Goal: Information Seeking & Learning: Learn about a topic

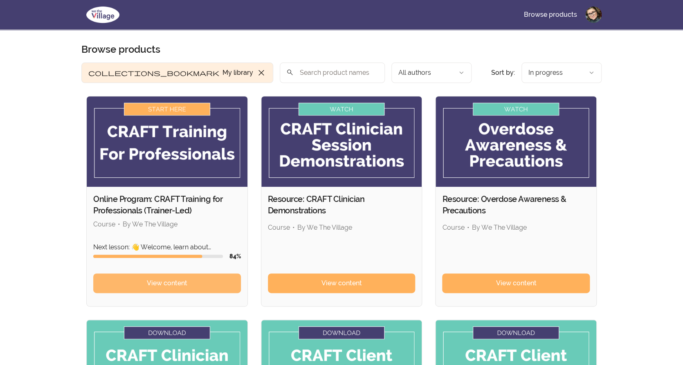
click at [219, 282] on link "View content" at bounding box center [167, 284] width 148 height 20
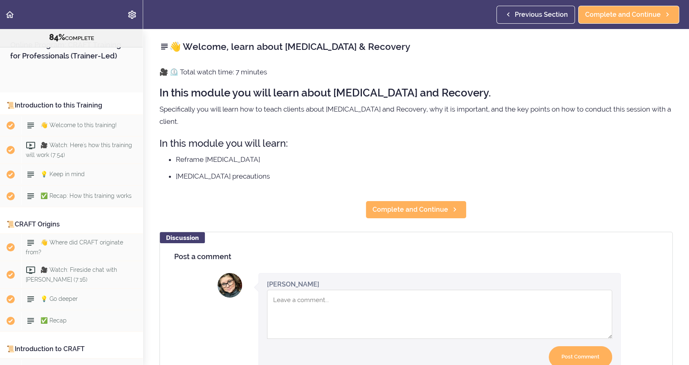
scroll to position [4739, 0]
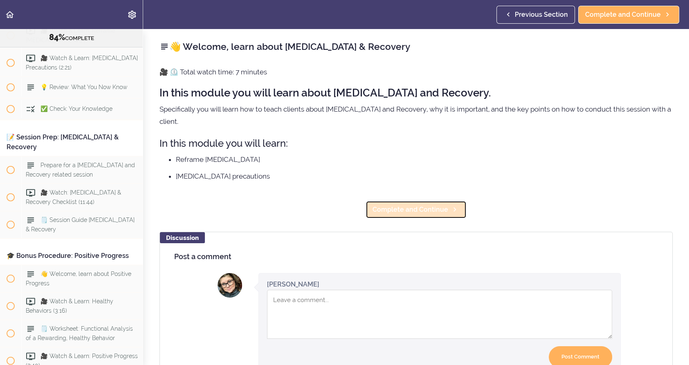
click at [429, 205] on span "Complete and Continue" at bounding box center [411, 210] width 76 height 10
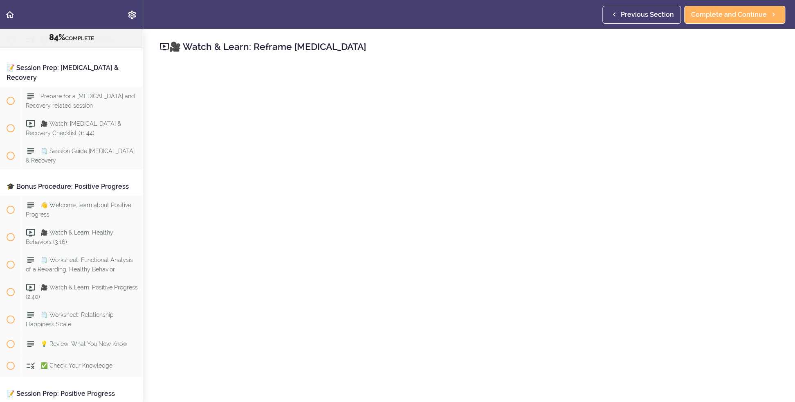
scroll to position [40, 0]
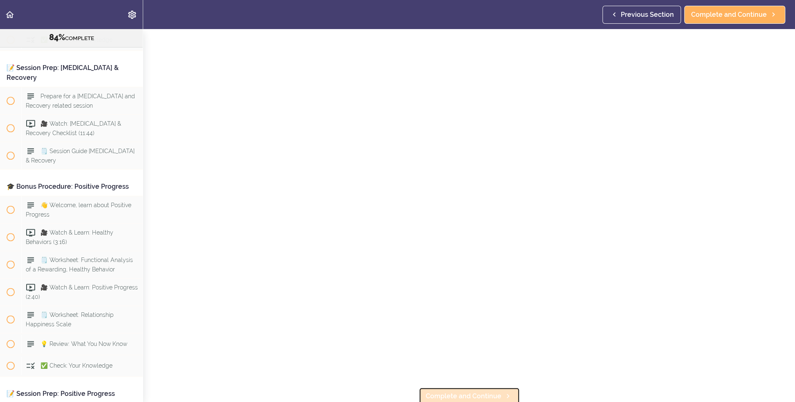
click at [503, 365] on icon at bounding box center [508, 395] width 10 height 9
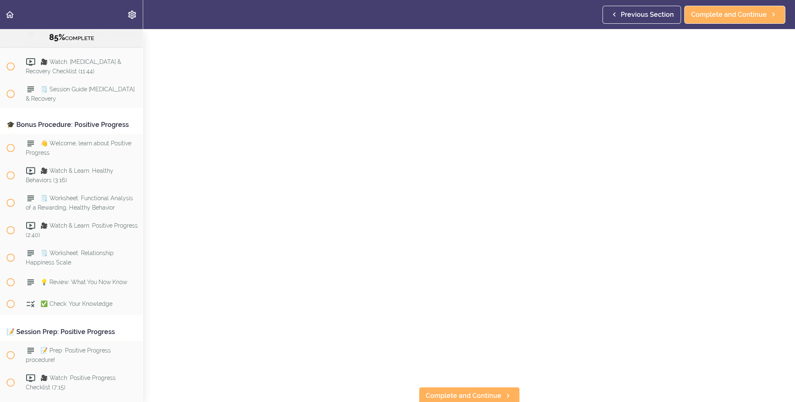
scroll to position [82, 0]
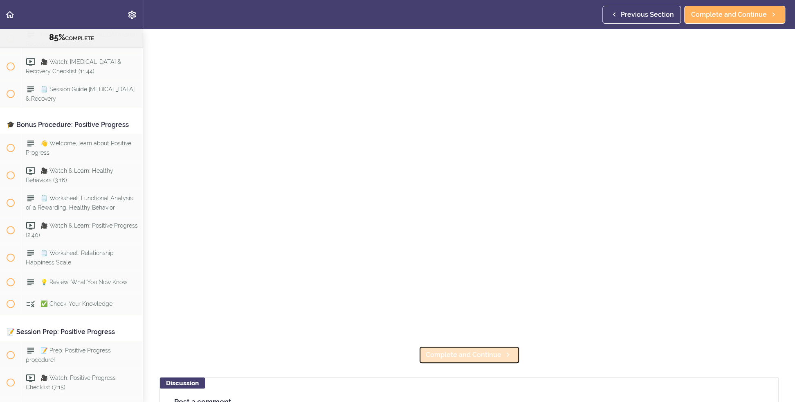
click at [490, 355] on span "Complete and Continue" at bounding box center [464, 355] width 76 height 10
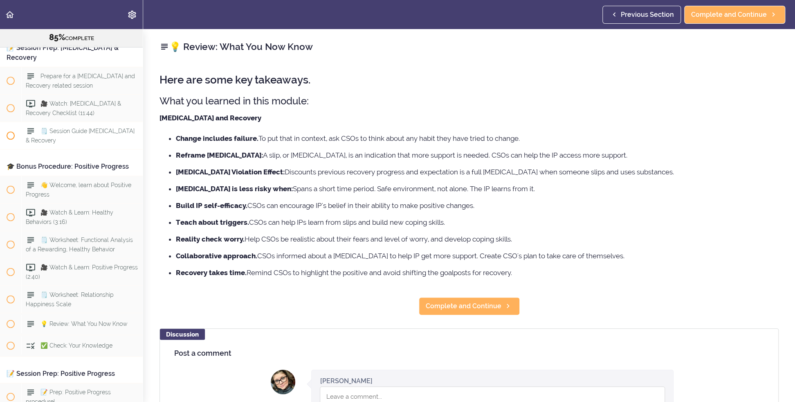
scroll to position [4785, 0]
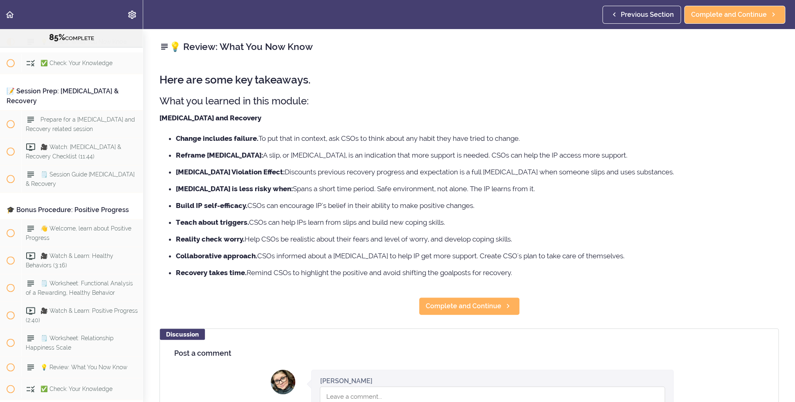
drag, startPoint x: 160, startPoint y: 115, endPoint x: 543, endPoint y: 270, distance: 412.6
click at [543, 270] on div "Here are some key takeaways. What you learned in this module: Relapse and Recov…" at bounding box center [468, 175] width 619 height 218
click at [448, 302] on span "Complete and Continue" at bounding box center [464, 306] width 76 height 10
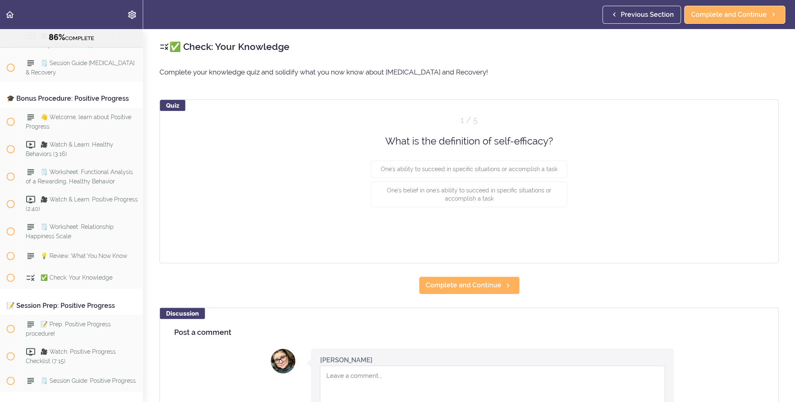
scroll to position [4919, 0]
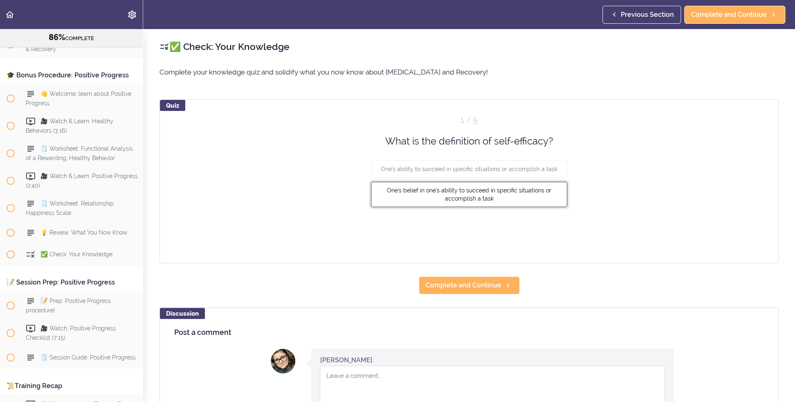
click at [526, 200] on button "One's belief in one's ability to succeed in specific situations or accomplish a…" at bounding box center [469, 194] width 196 height 25
click at [552, 229] on button "Check" at bounding box center [551, 228] width 32 height 11
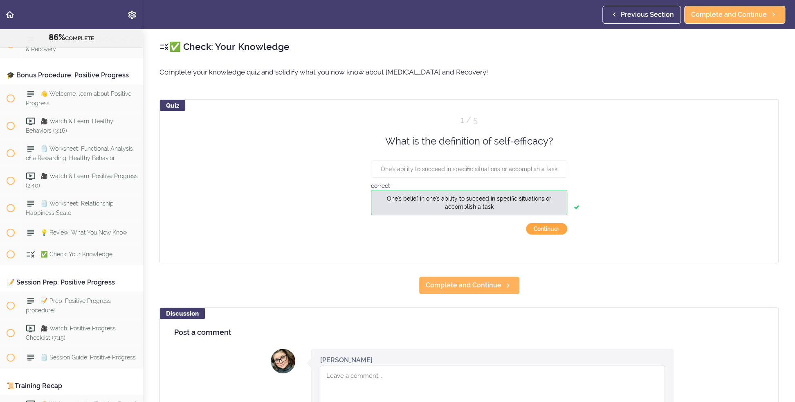
click at [553, 230] on button "Continue ›" at bounding box center [546, 228] width 41 height 11
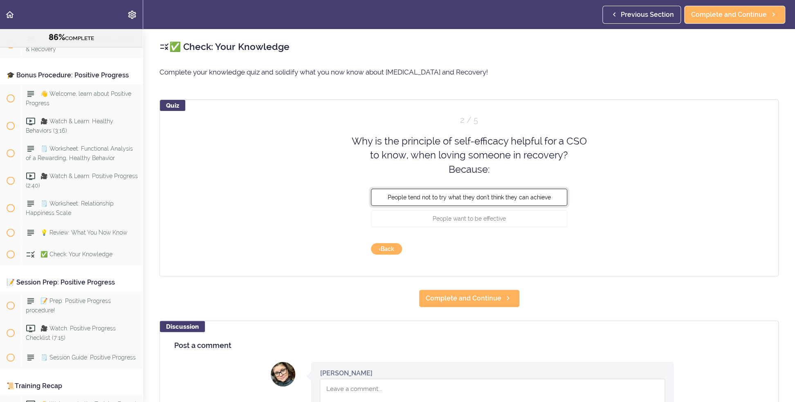
click at [540, 199] on span "People tend not to try what they don't think they can achieve" at bounding box center [469, 197] width 163 height 7
click at [551, 247] on button "Check" at bounding box center [551, 248] width 32 height 11
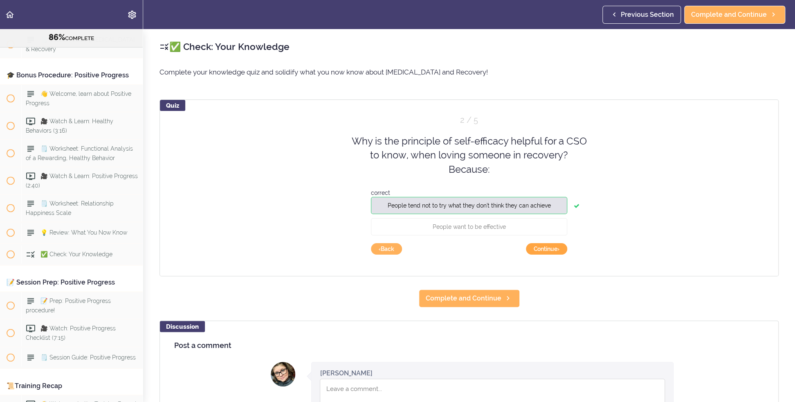
click at [553, 248] on button "Continue ›" at bounding box center [546, 248] width 41 height 11
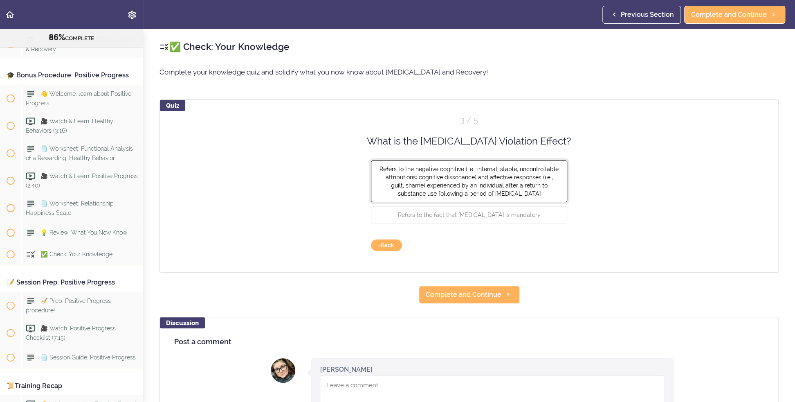
click at [539, 182] on span "Refers to the negative cognitive (i.e., internal, stable, uncontrollable attrib…" at bounding box center [469, 181] width 179 height 31
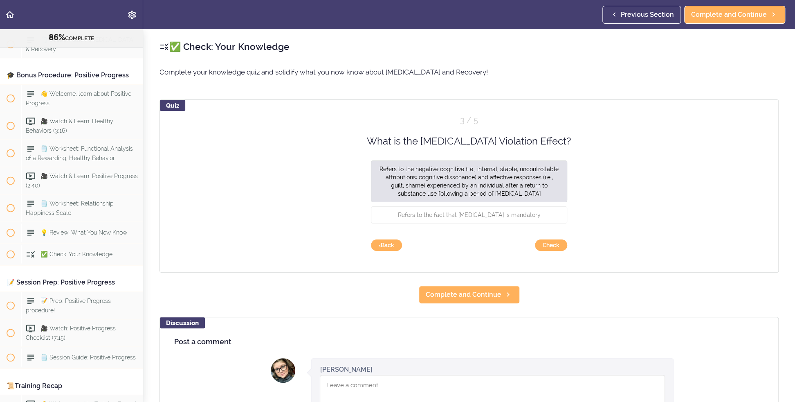
click at [550, 238] on div "Quiz 3 / 5 What is the Abstinence Violation Effect? Refers to the negative cogn…" at bounding box center [468, 185] width 619 height 173
click at [551, 241] on button "Check" at bounding box center [551, 244] width 32 height 11
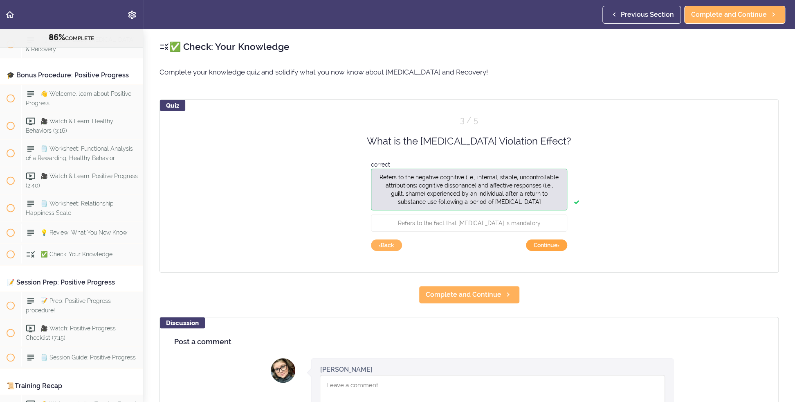
click at [553, 248] on button "Continue ›" at bounding box center [546, 244] width 41 height 11
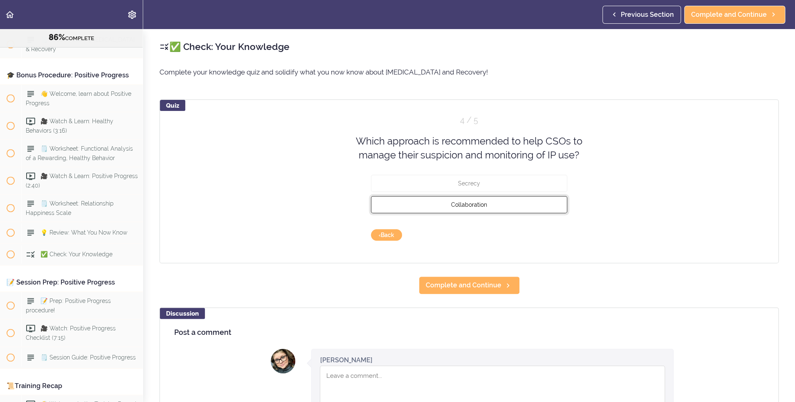
click at [518, 210] on button "Collaboration" at bounding box center [469, 203] width 196 height 17
click at [537, 231] on button "Check" at bounding box center [551, 234] width 32 height 11
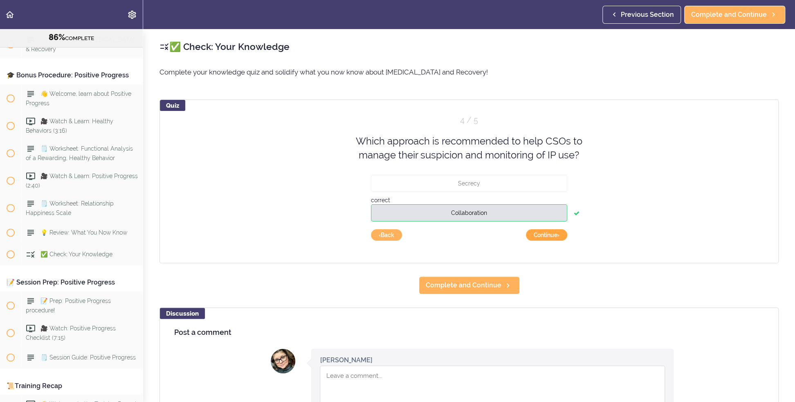
click at [544, 236] on button "Continue ›" at bounding box center [546, 234] width 41 height 11
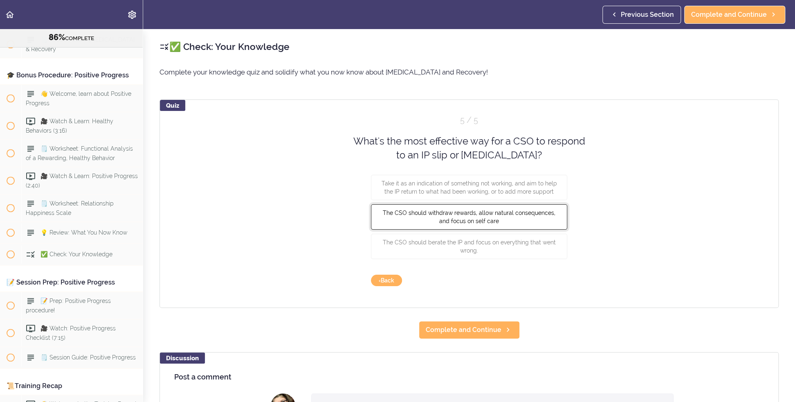
click at [518, 217] on button "The CSO should withdraw rewards, allow natural consequences, and focus on self …" at bounding box center [469, 216] width 196 height 25
click at [539, 279] on button "Check" at bounding box center [551, 279] width 32 height 11
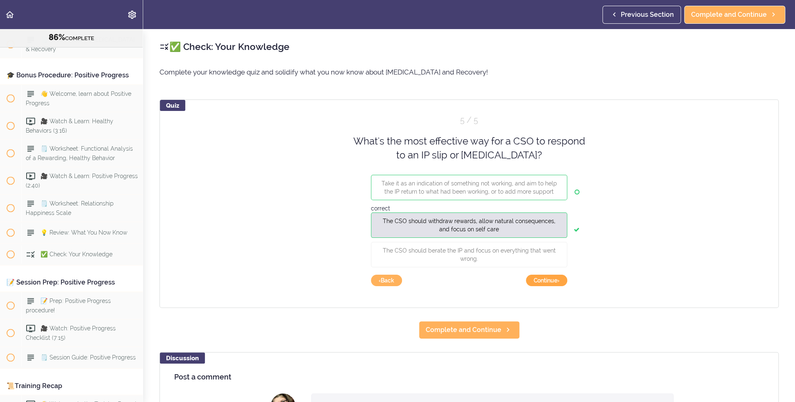
click at [539, 279] on button "Continue ›" at bounding box center [546, 279] width 41 height 11
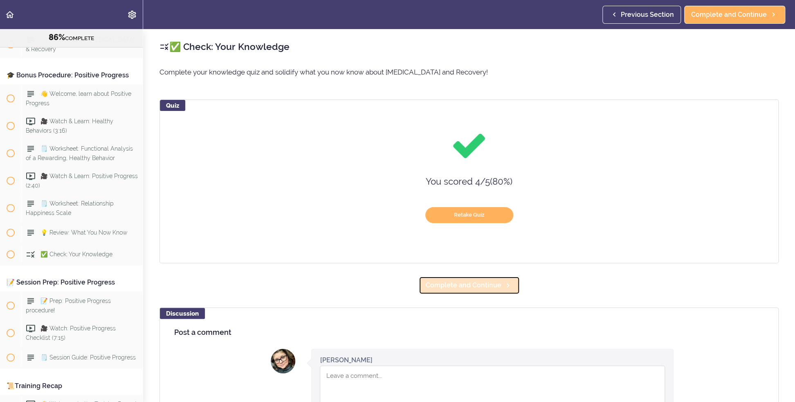
click at [480, 291] on link "Complete and Continue" at bounding box center [469, 285] width 101 height 18
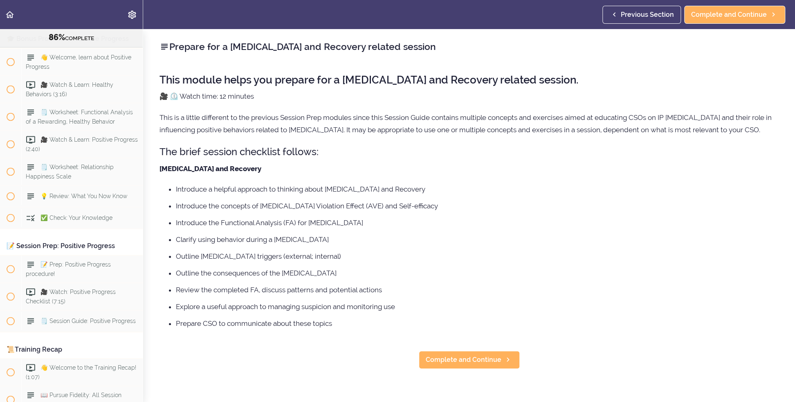
scroll to position [4967, 0]
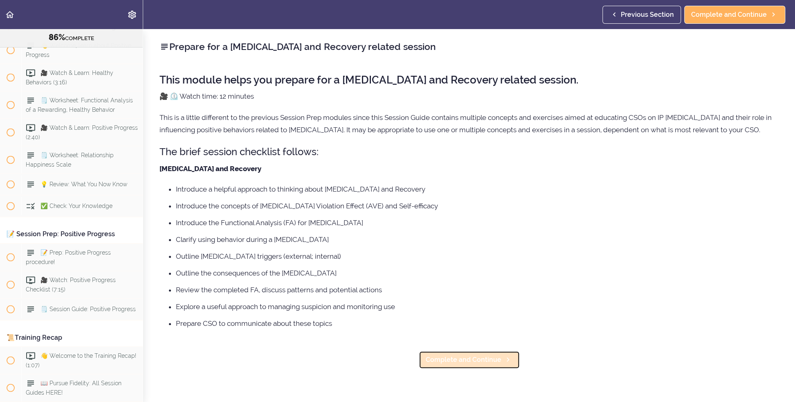
click at [475, 354] on link "Complete and Continue" at bounding box center [469, 359] width 101 height 18
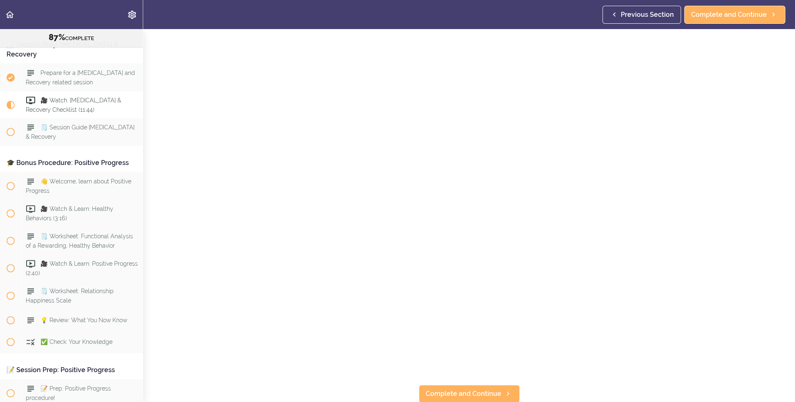
scroll to position [46, 0]
drag, startPoint x: 486, startPoint y: 384, endPoint x: 472, endPoint y: 373, distance: 18.6
click at [486, 365] on span "Complete and Continue" at bounding box center [464, 393] width 76 height 10
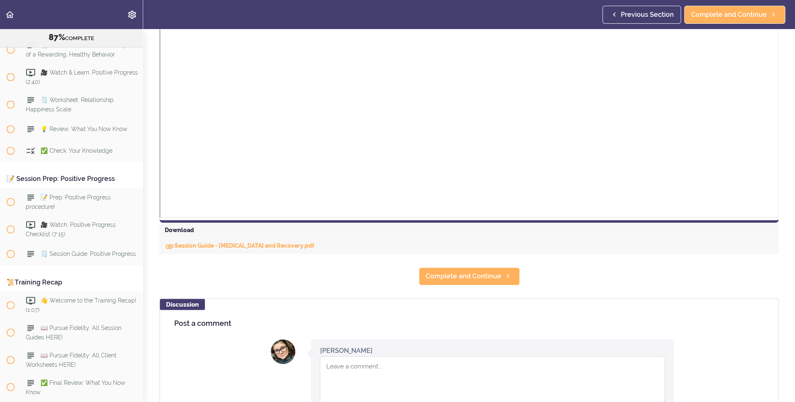
scroll to position [245, 0]
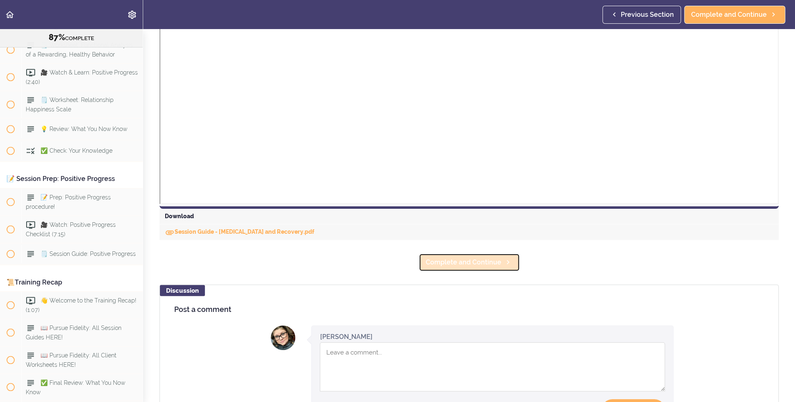
click at [473, 260] on span "Complete and Continue" at bounding box center [464, 262] width 76 height 10
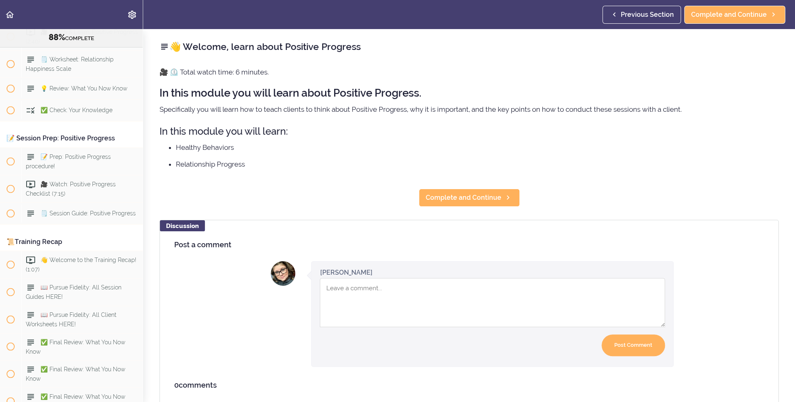
scroll to position [5077, 0]
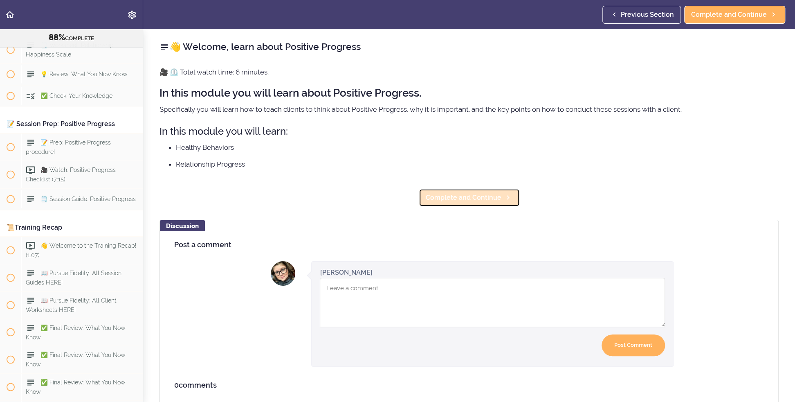
click at [460, 191] on link "Complete and Continue" at bounding box center [469, 198] width 101 height 18
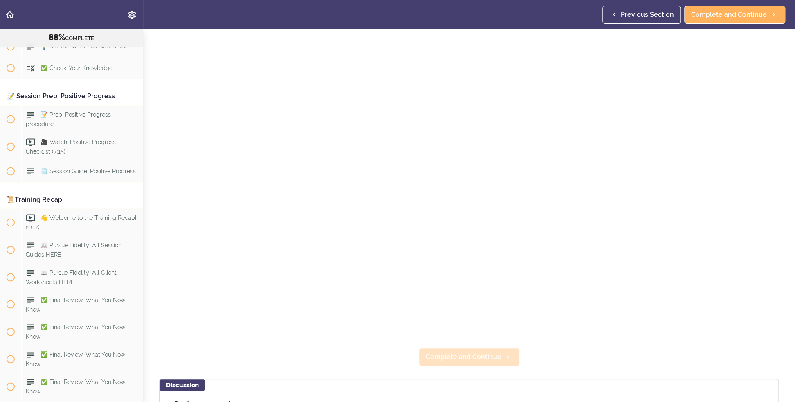
scroll to position [82, 0]
click at [494, 346] on link "Complete and Continue" at bounding box center [469, 355] width 101 height 18
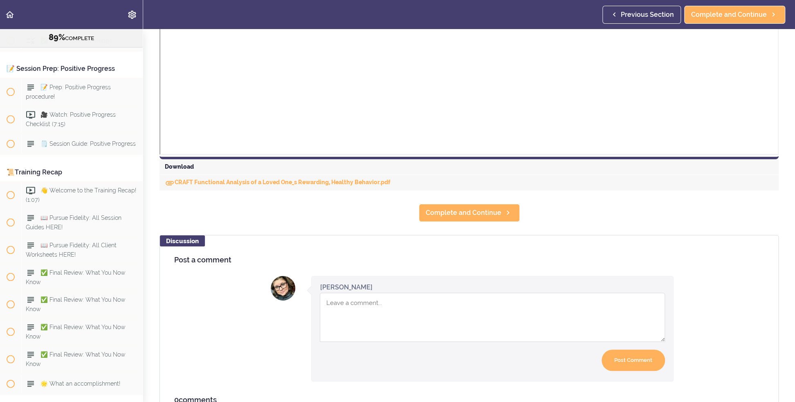
scroll to position [343, 0]
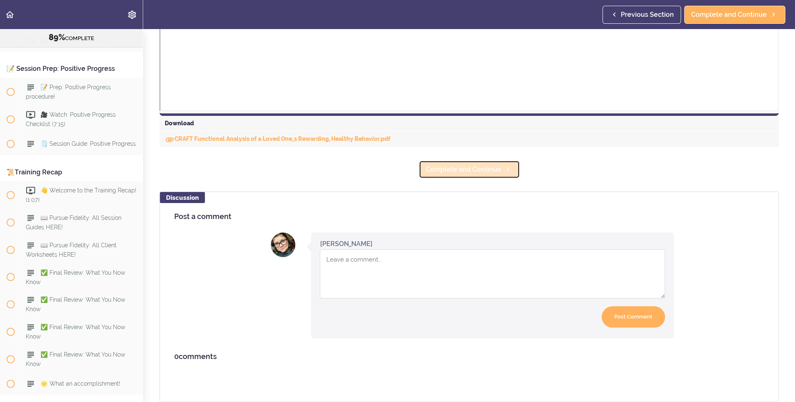
click at [463, 166] on span "Complete and Continue" at bounding box center [464, 169] width 76 height 10
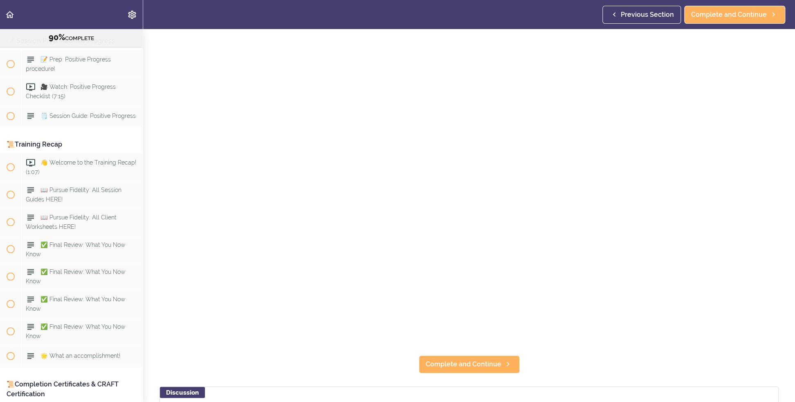
scroll to position [82, 0]
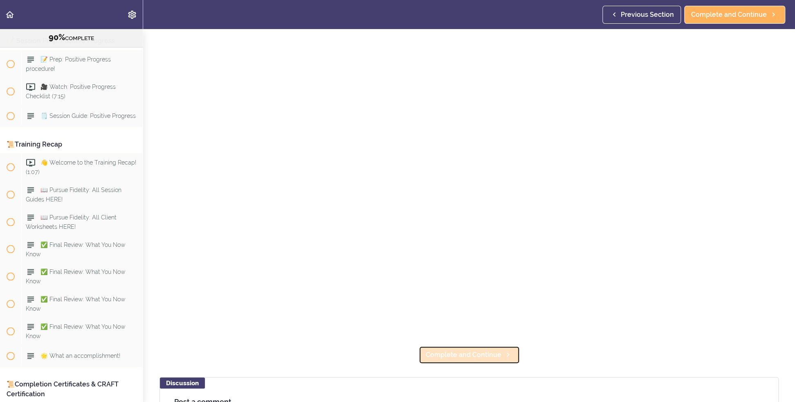
click at [454, 354] on span "Complete and Continue" at bounding box center [464, 355] width 76 height 10
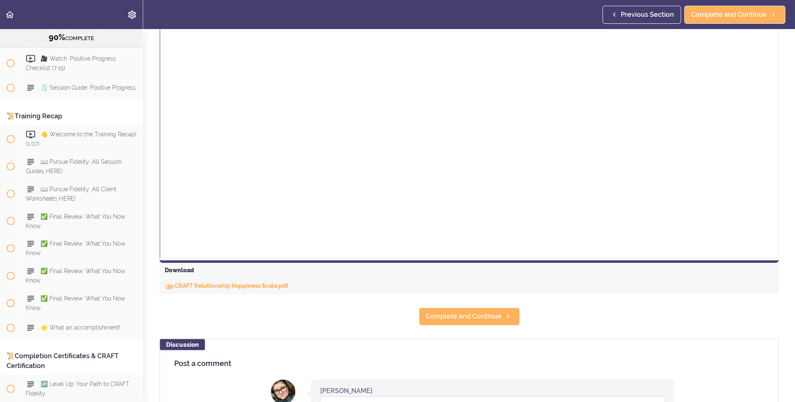
scroll to position [204, 0]
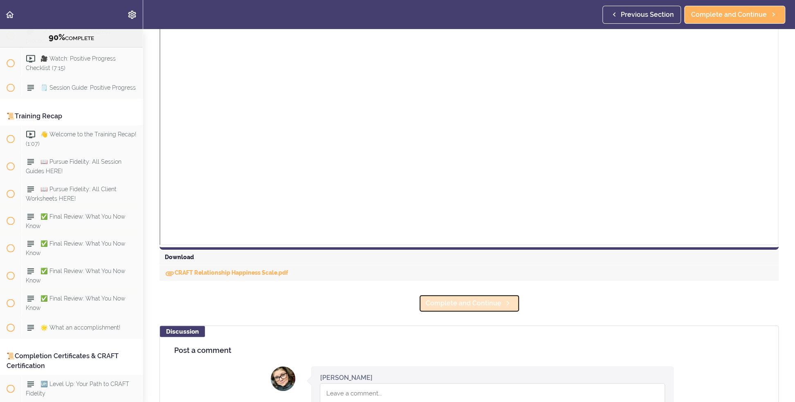
click at [507, 302] on use at bounding box center [508, 303] width 2 height 4
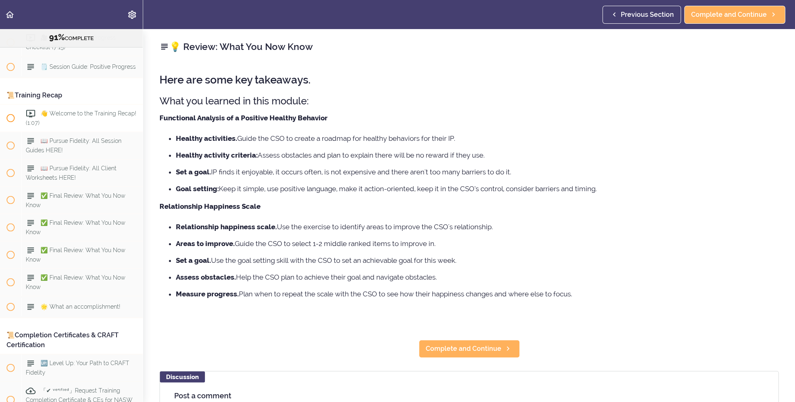
scroll to position [5216, 0]
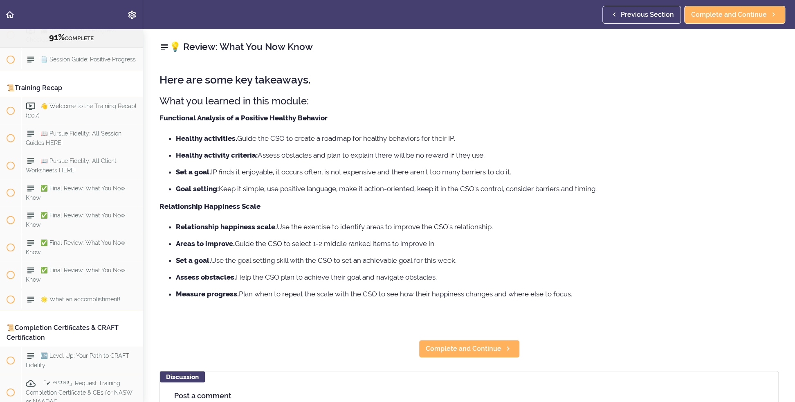
drag, startPoint x: 586, startPoint y: 292, endPoint x: 151, endPoint y: 120, distance: 468.0
click at [151, 120] on div "💡 Review: What You Now Know Here are some key takeaways. What you learned in th…" at bounding box center [469, 215] width 652 height 373
copy div "Functional Analysis of a Positive Healthy Behavior Healthy activities. Guide th…"
click at [443, 349] on span "Complete and Continue" at bounding box center [464, 349] width 76 height 10
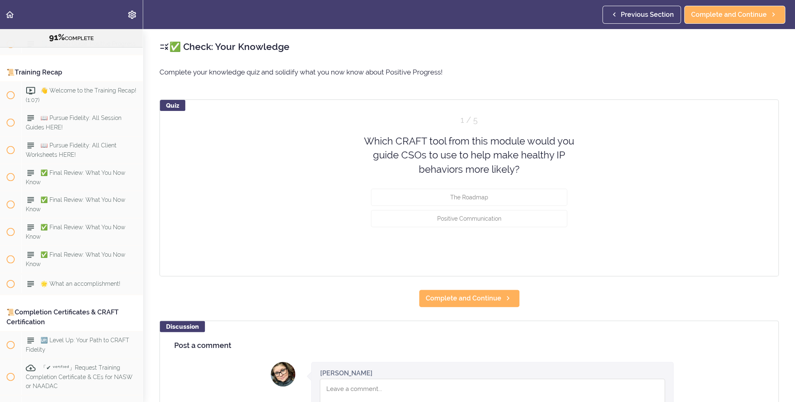
scroll to position [5238, 0]
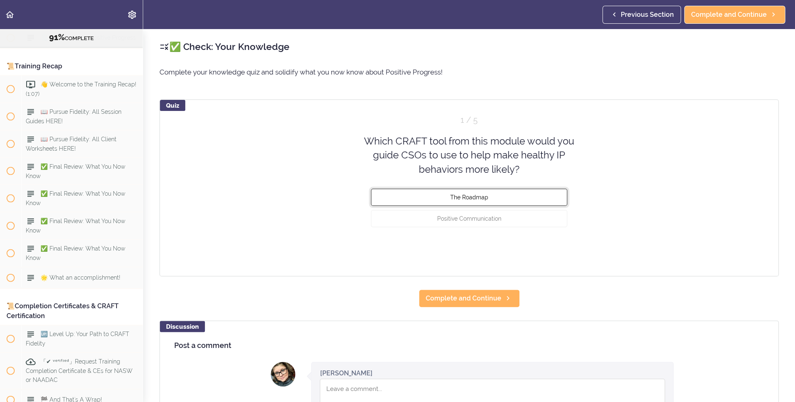
click at [483, 201] on button "The Roadmap" at bounding box center [469, 197] width 196 height 17
click at [554, 247] on button "Check" at bounding box center [551, 248] width 32 height 11
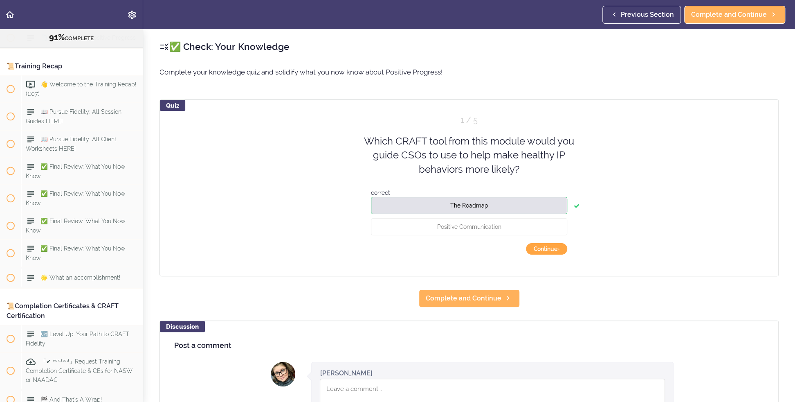
click at [554, 247] on button "Continue ›" at bounding box center [546, 248] width 41 height 11
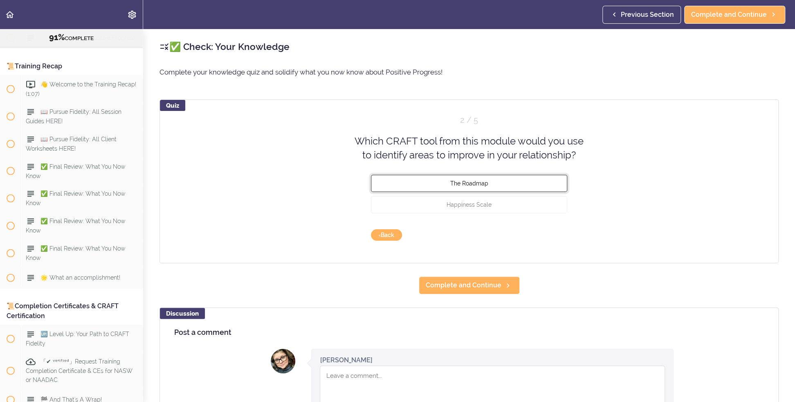
click at [508, 180] on button "The Roadmap" at bounding box center [469, 182] width 196 height 17
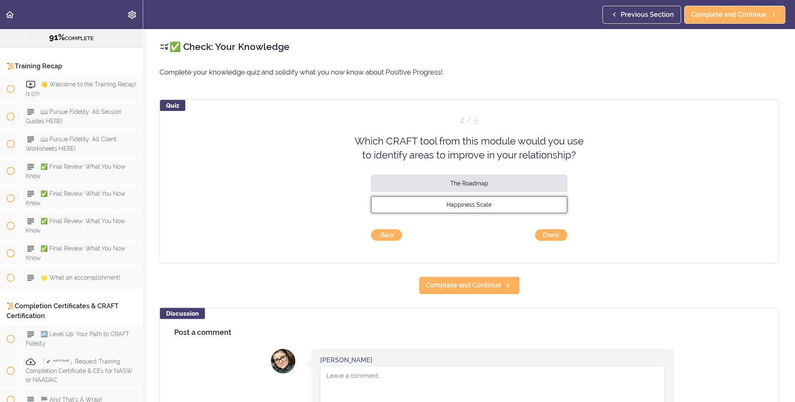
click at [508, 199] on button "Happiness Scale" at bounding box center [469, 203] width 196 height 17
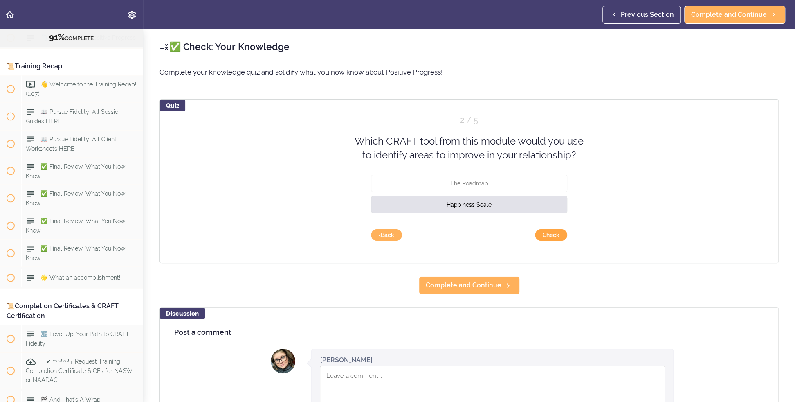
click at [548, 233] on button "Check" at bounding box center [551, 234] width 32 height 11
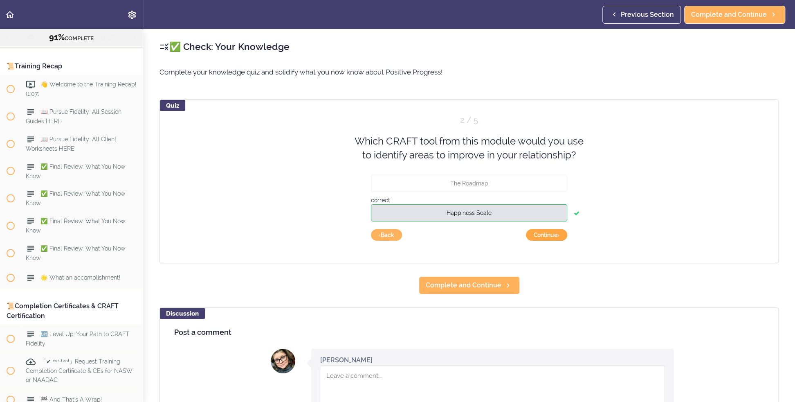
click at [544, 238] on button "Continue ›" at bounding box center [546, 234] width 41 height 11
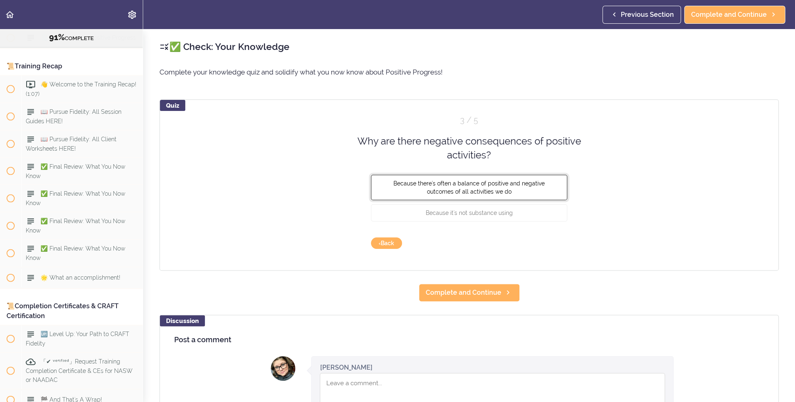
click at [506, 184] on span "Because there's often a balance of positive and negative outcomes of all activi…" at bounding box center [468, 187] width 151 height 15
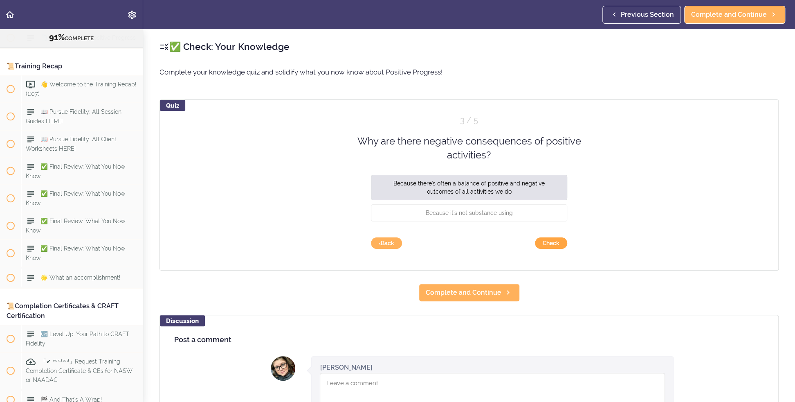
click at [545, 242] on button "Check" at bounding box center [551, 242] width 32 height 11
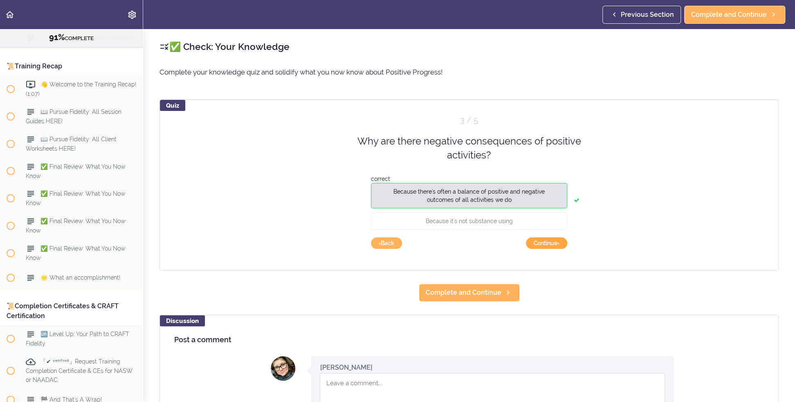
click at [545, 243] on button "Continue ›" at bounding box center [546, 242] width 41 height 11
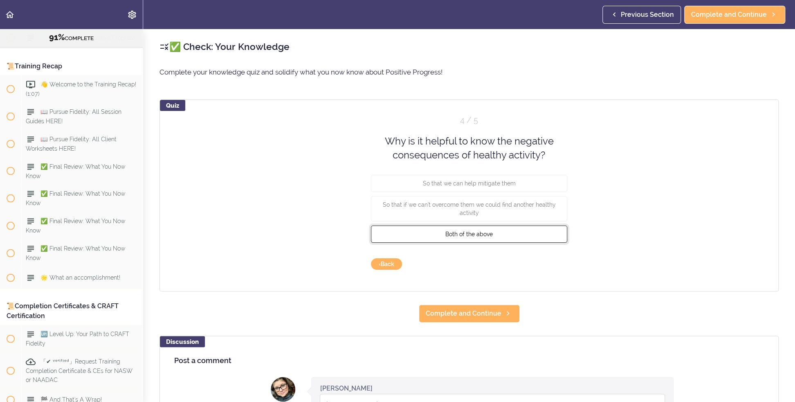
click at [494, 228] on button "Both of the above" at bounding box center [469, 233] width 196 height 17
click at [548, 267] on button "Check" at bounding box center [551, 263] width 32 height 11
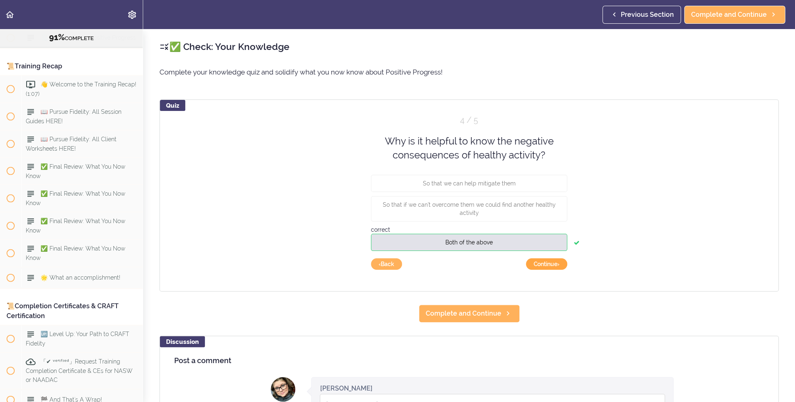
click at [550, 263] on button "Continue ›" at bounding box center [546, 263] width 41 height 11
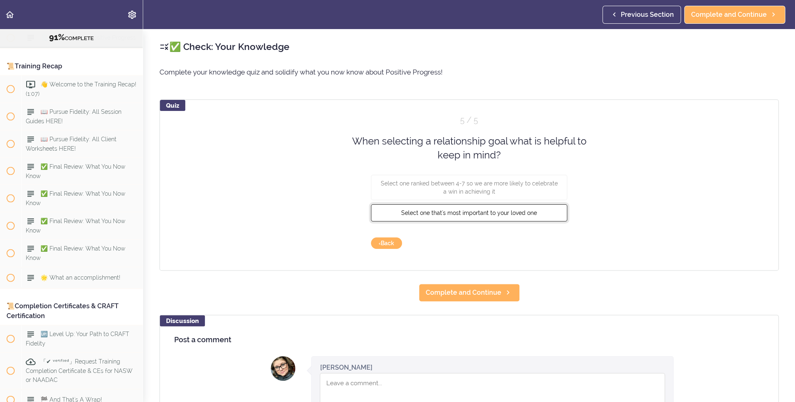
click at [518, 210] on span "Select one that's most important to your loved one" at bounding box center [469, 212] width 136 height 7
click at [541, 244] on button "Check" at bounding box center [551, 242] width 32 height 11
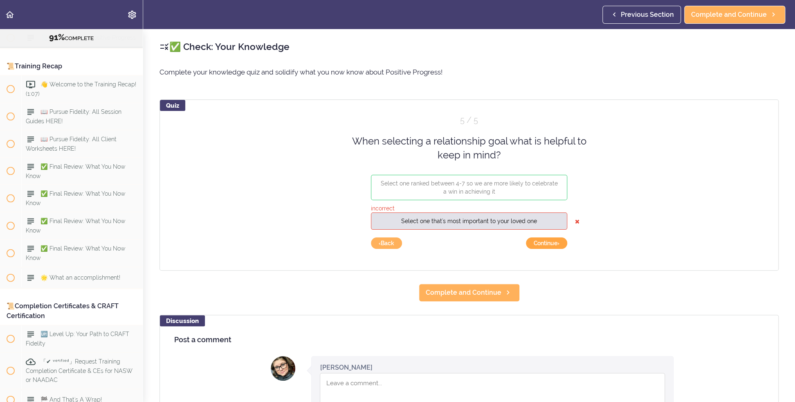
click at [548, 245] on button "Continue ›" at bounding box center [546, 242] width 41 height 11
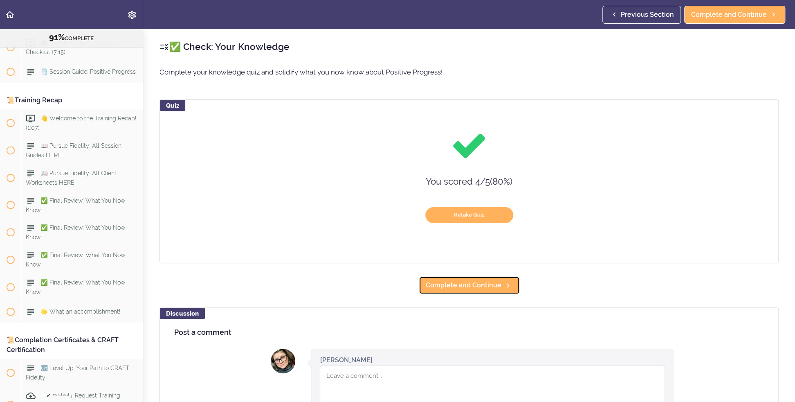
scroll to position [5174, 0]
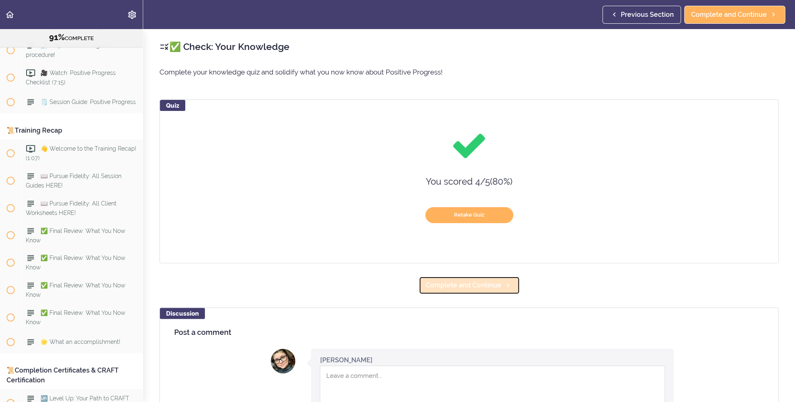
click at [484, 285] on span "Complete and Continue" at bounding box center [464, 285] width 76 height 10
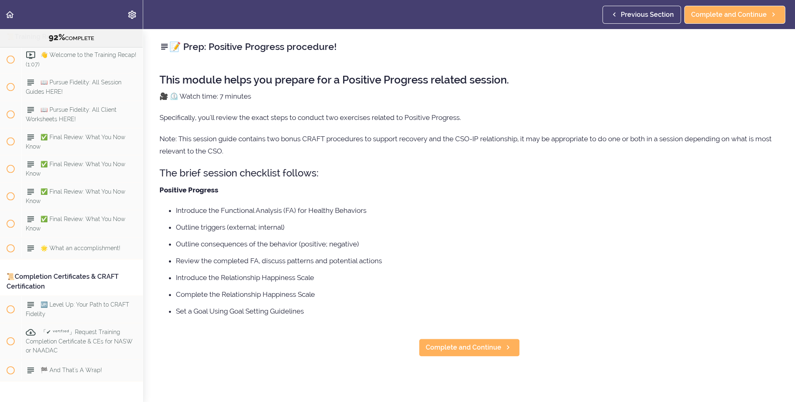
scroll to position [5286, 0]
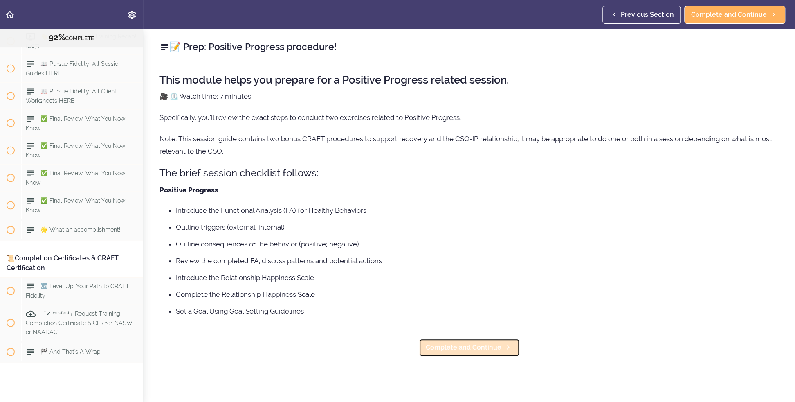
click at [493, 350] on span "Complete and Continue" at bounding box center [464, 347] width 76 height 10
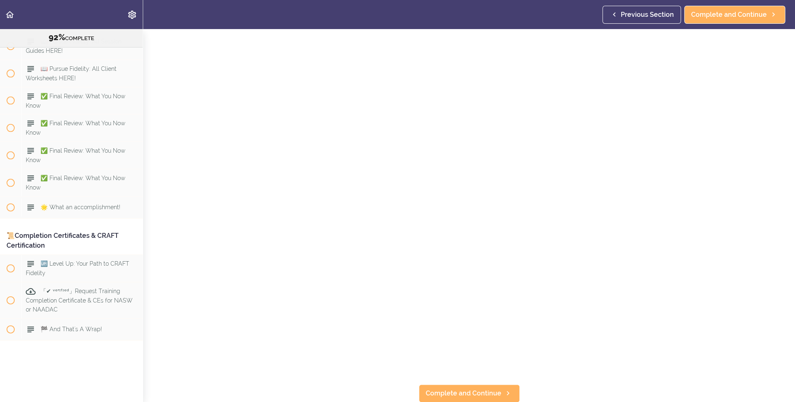
scroll to position [46, 0]
click at [498, 365] on link "Complete and Continue" at bounding box center [469, 393] width 101 height 18
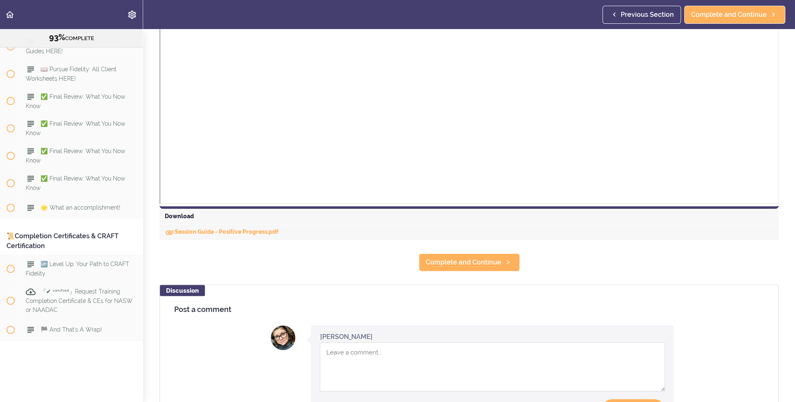
scroll to position [343, 0]
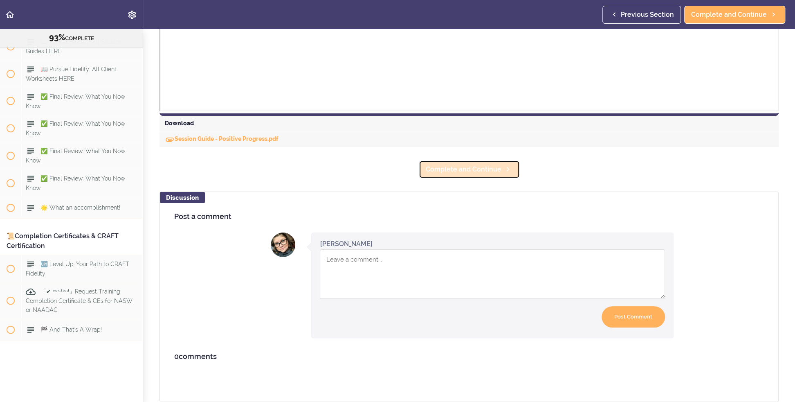
click at [487, 171] on link "Complete and Continue" at bounding box center [469, 169] width 101 height 18
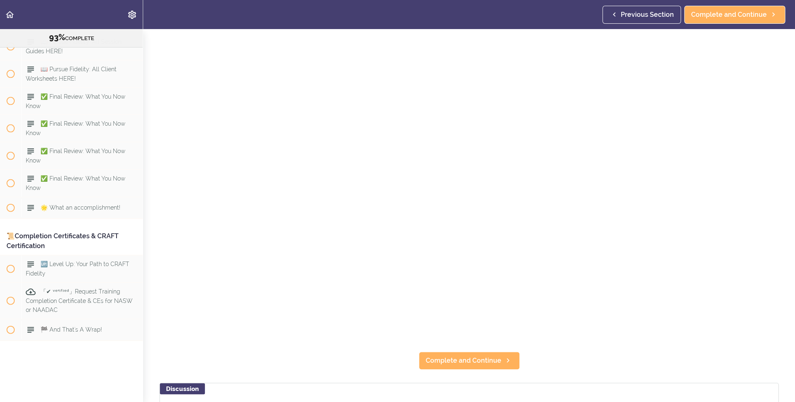
scroll to position [204, 0]
click at [467, 355] on span "Complete and Continue" at bounding box center [464, 360] width 76 height 10
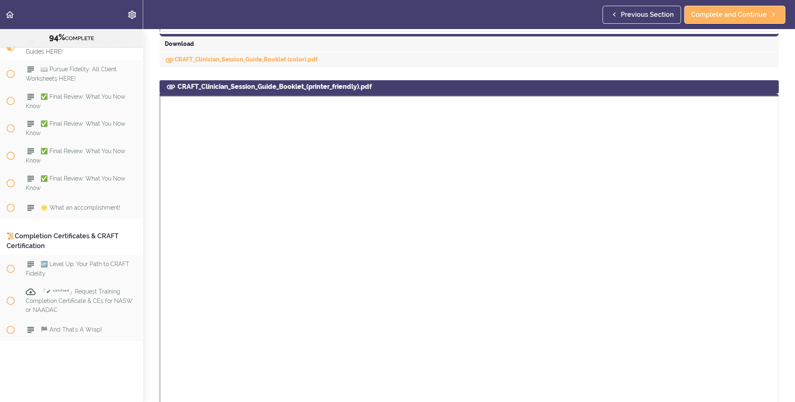
scroll to position [654, 0]
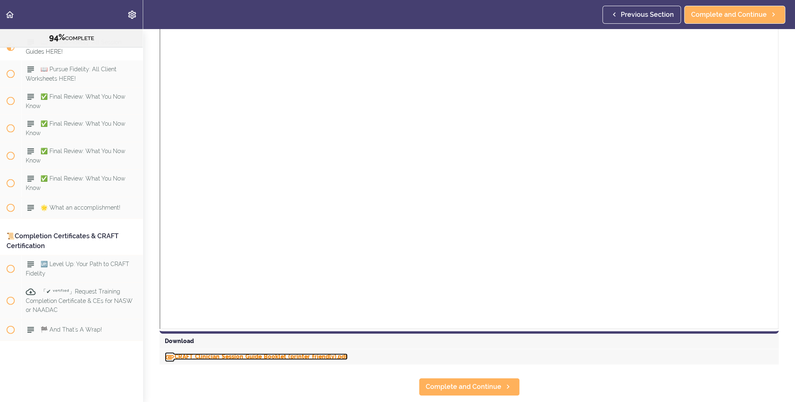
click at [330, 356] on link "CRAFT_Clinician_Session_Guide_Booklet_(printer_friendly).pdf" at bounding box center [256, 356] width 183 height 7
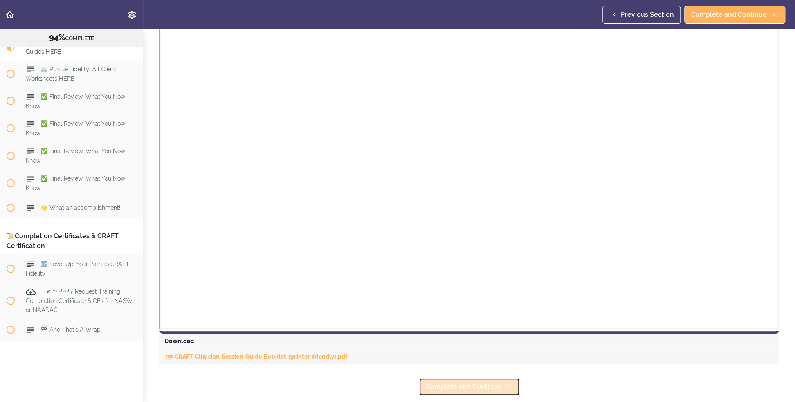
click at [434, 365] on span "Complete and Continue" at bounding box center [464, 387] width 76 height 10
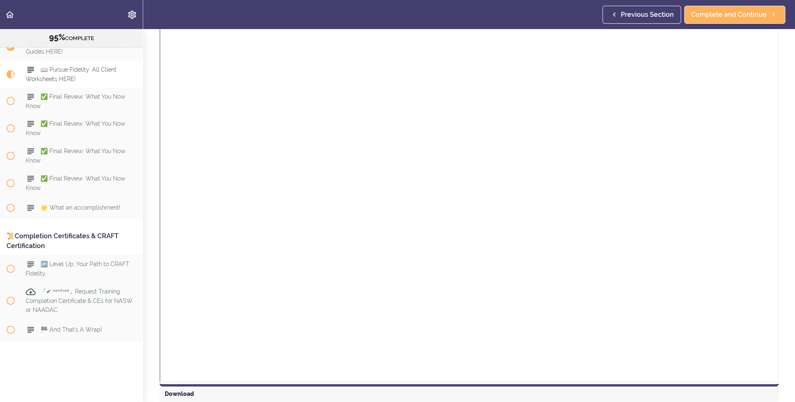
scroll to position [610, 0]
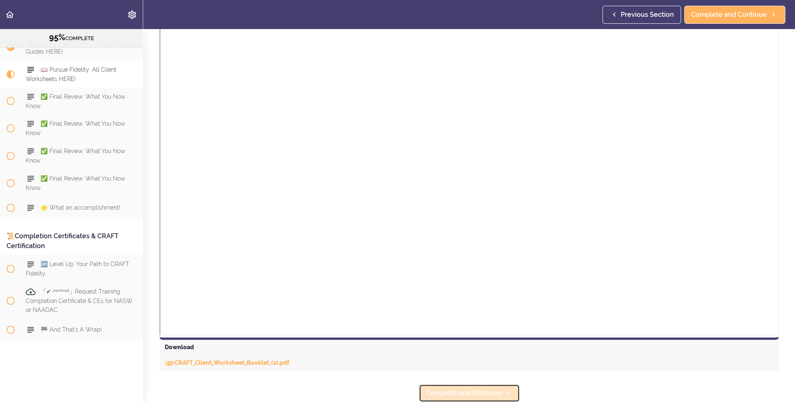
click at [437, 365] on span "Complete and Continue" at bounding box center [464, 393] width 76 height 10
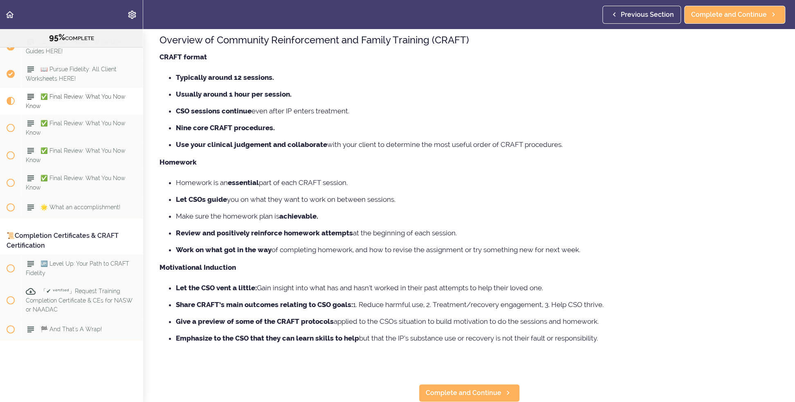
scroll to position [5461, 0]
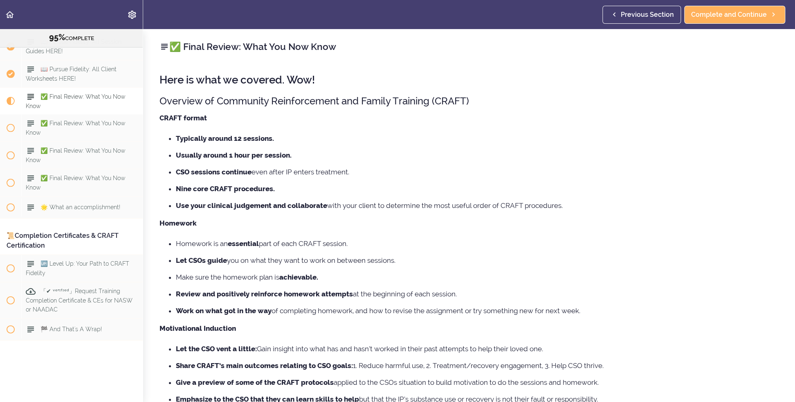
click at [155, 116] on div "✅ Final Review: What You Now Know Here is what we covered. Wow! Overview of Com…" at bounding box center [469, 215] width 652 height 373
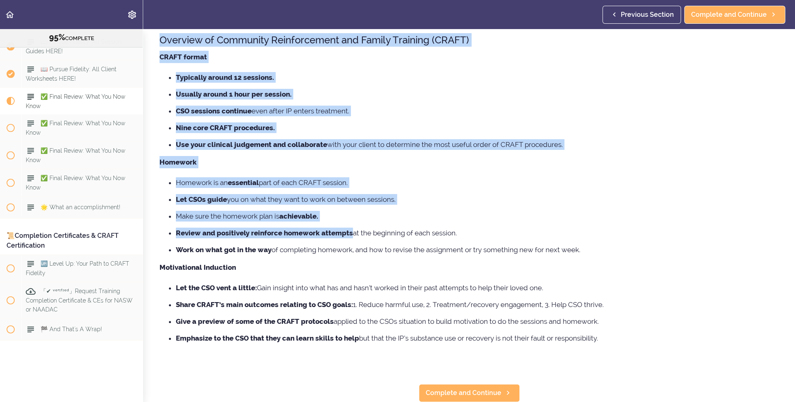
scroll to position [67, 0]
drag, startPoint x: 157, startPoint y: 83, endPoint x: 642, endPoint y: 328, distance: 542.7
click at [642, 328] on div "✅ Final Review: What You Now Know Here is what we covered. Wow! Overview of Com…" at bounding box center [469, 154] width 652 height 373
copy div "Here is what we covered. Wow! Overview of Community Reinforcement and Family Tr…"
click at [492, 365] on span "Complete and Continue" at bounding box center [464, 393] width 76 height 10
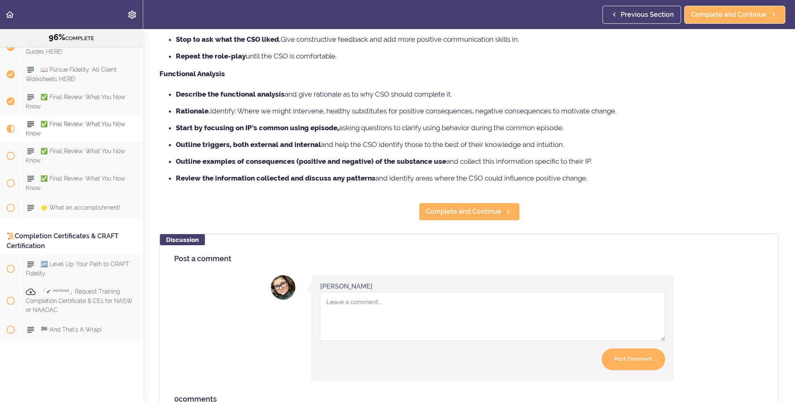
scroll to position [366, 0]
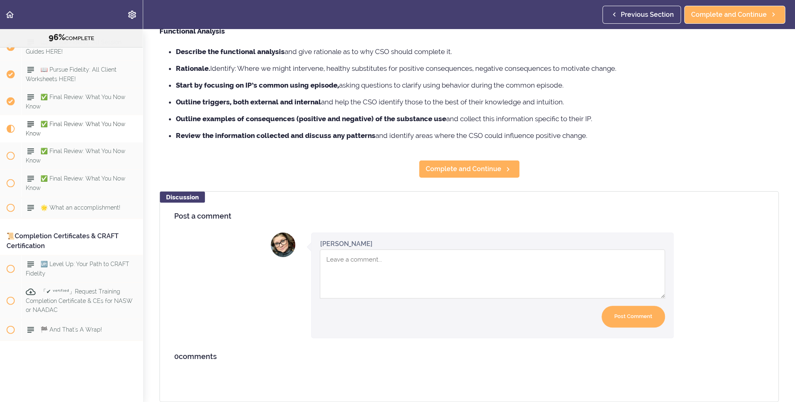
drag, startPoint x: 156, startPoint y: 82, endPoint x: 617, endPoint y: 130, distance: 463.0
copy div "You learned about Setting The Foundation for positive change CSOs Deserve to Th…"
click at [473, 164] on span "Complete and Continue" at bounding box center [464, 169] width 76 height 10
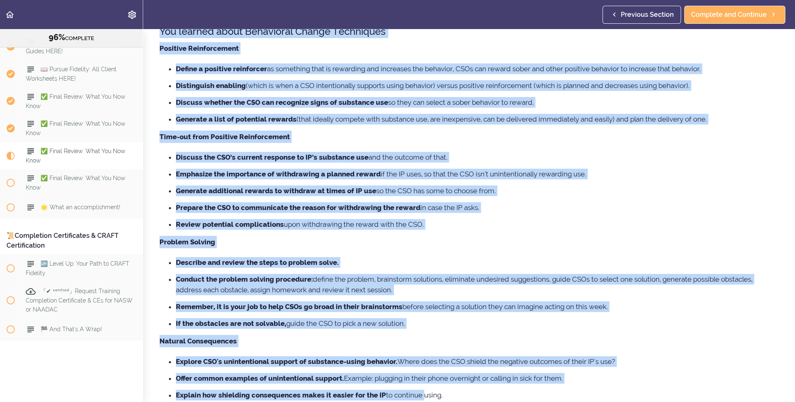
scroll to position [204, 0]
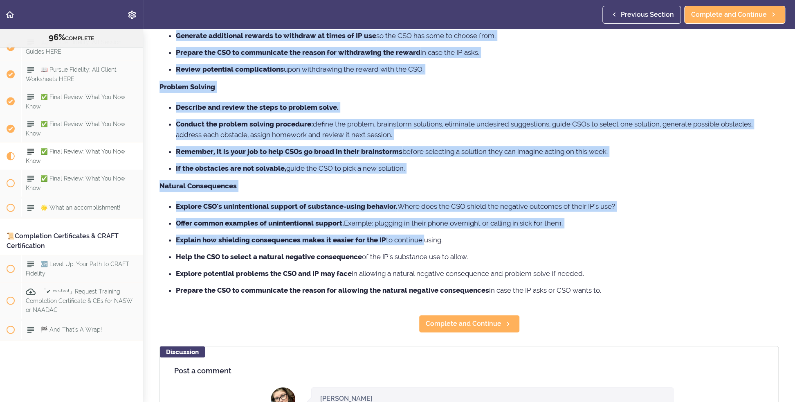
drag, startPoint x: 160, startPoint y: 81, endPoint x: 631, endPoint y: 285, distance: 513.6
click at [631, 285] on div "You learned about Behavioral Change Techniques Positive Reinforcement Define a …" at bounding box center [468, 81] width 619 height 440
copy div "You learned about Behavioral Change Techniques Positive Reinforcement Define a …"
drag, startPoint x: 476, startPoint y: 321, endPoint x: 479, endPoint y: 319, distance: 4.3
click at [476, 321] on span "Complete and Continue" at bounding box center [464, 324] width 76 height 10
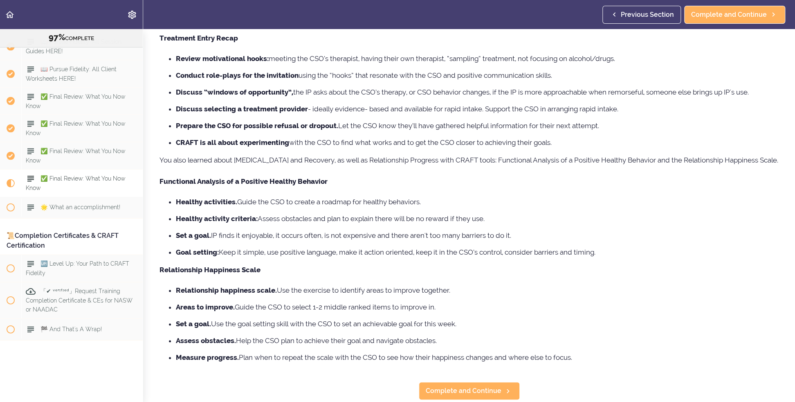
scroll to position [164, 0]
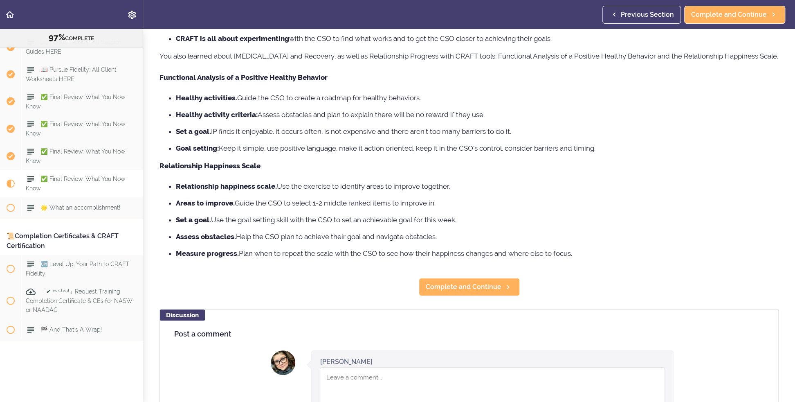
drag, startPoint x: 154, startPoint y: 79, endPoint x: 676, endPoint y: 252, distance: 550.7
click at [676, 238] on div "✅ Final Review: What You Now Know You learned about Treatment Engagement & Sust…" at bounding box center [469, 51] width 652 height 373
copy div "You learned about Treatment Engagement & Sustaining Recovery Progress Treatment…"
click at [469, 280] on link "Complete and Continue" at bounding box center [469, 287] width 101 height 18
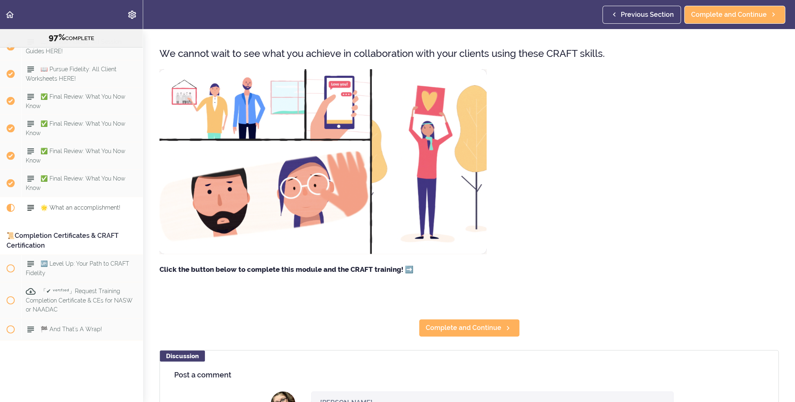
scroll to position [82, 0]
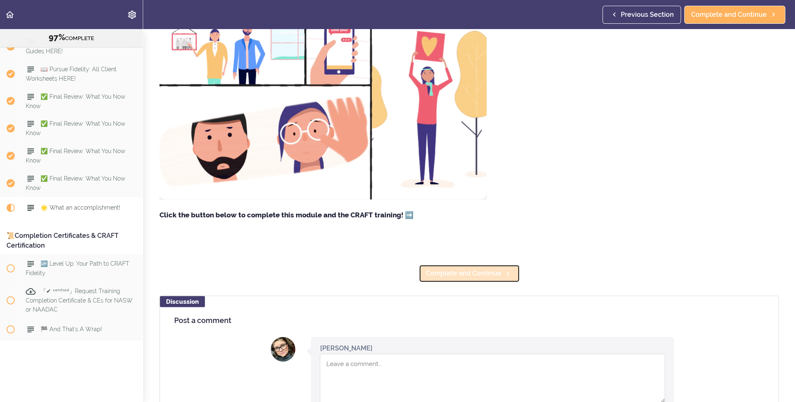
click at [453, 267] on link "Complete and Continue" at bounding box center [469, 273] width 101 height 18
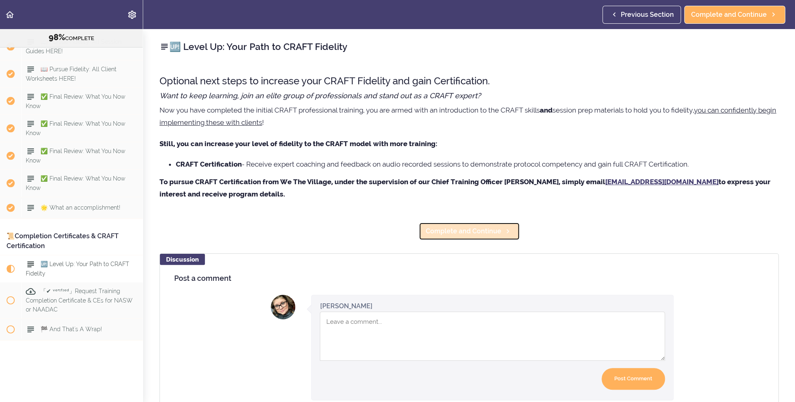
click at [468, 228] on span "Complete and Continue" at bounding box center [464, 231] width 76 height 10
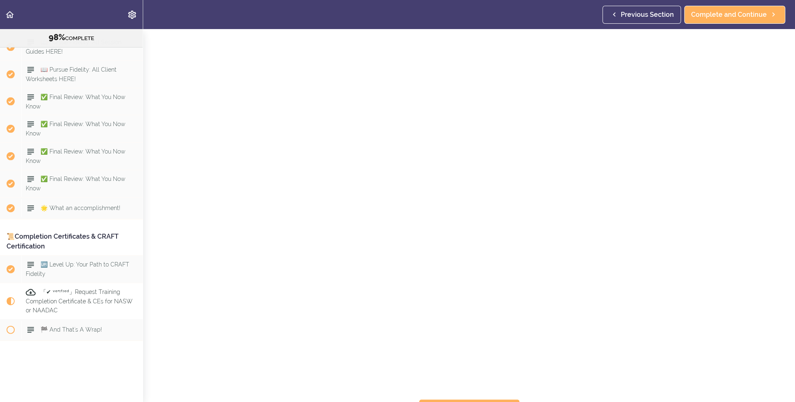
scroll to position [163, 0]
click at [447, 365] on span "Complete and Continue" at bounding box center [464, 393] width 76 height 10
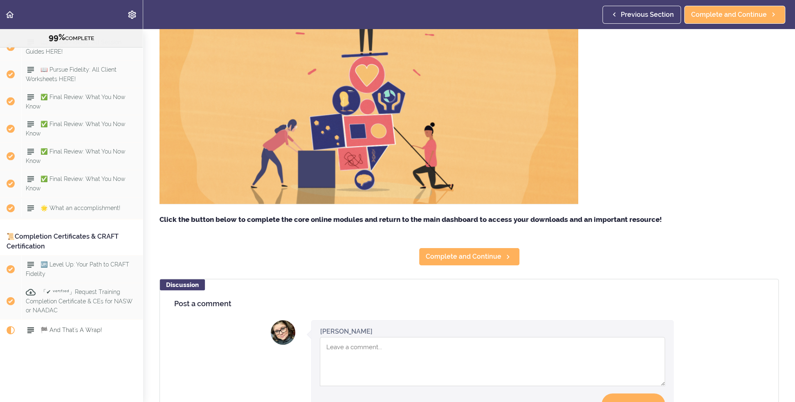
scroll to position [123, 0]
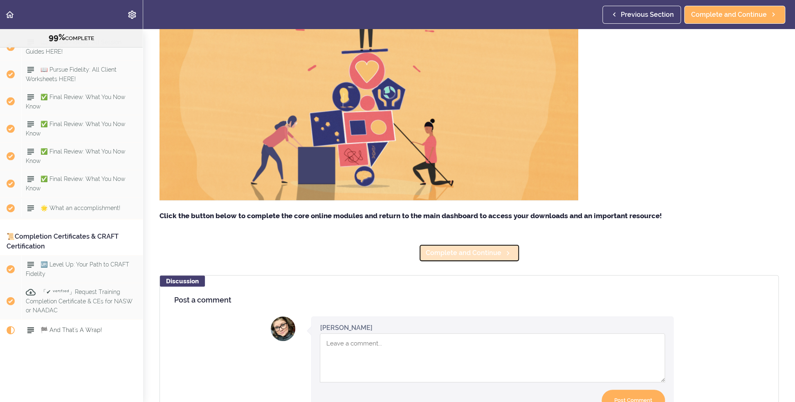
click at [479, 254] on span "Complete and Continue" at bounding box center [464, 253] width 76 height 10
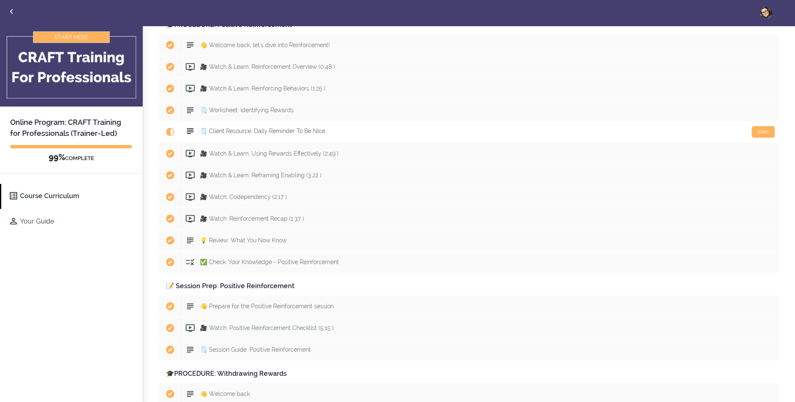
scroll to position [2494, 0]
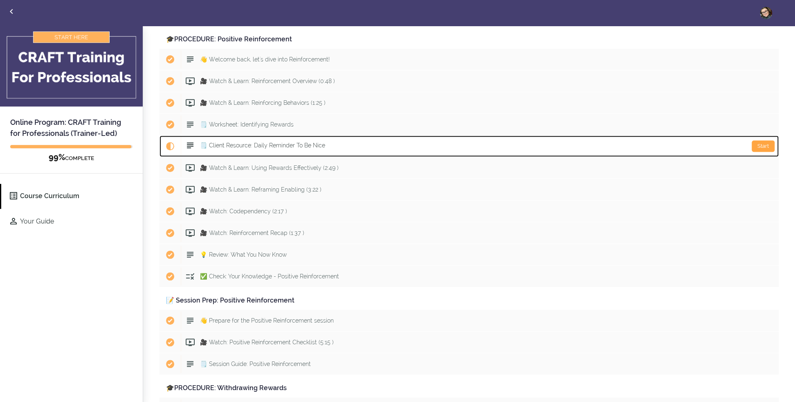
click at [753, 140] on div "Start" at bounding box center [763, 145] width 23 height 11
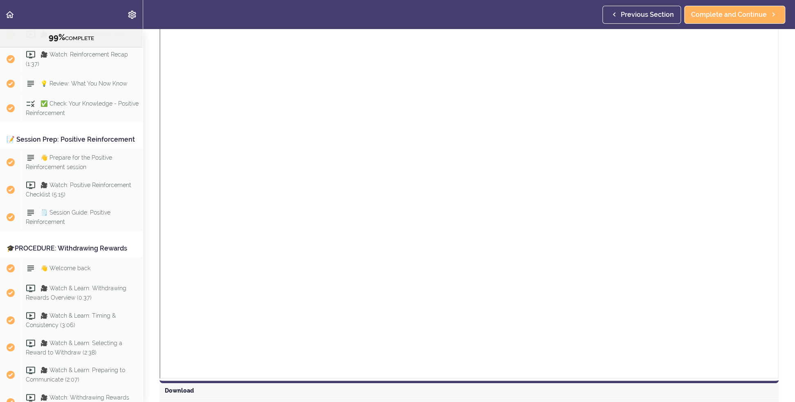
scroll to position [120, 0]
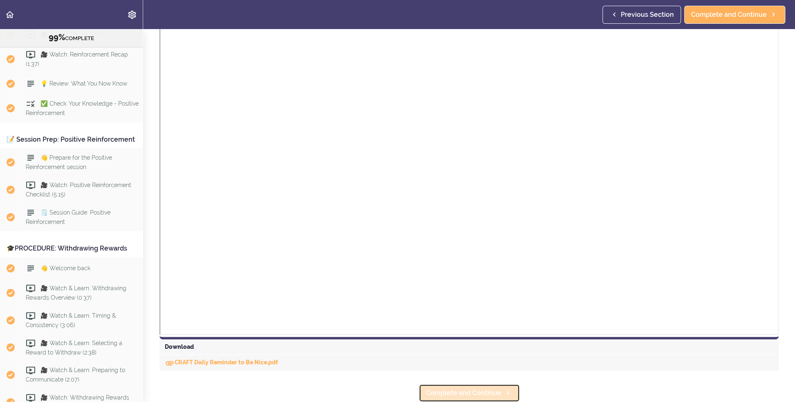
click at [503, 388] on icon at bounding box center [508, 392] width 10 height 9
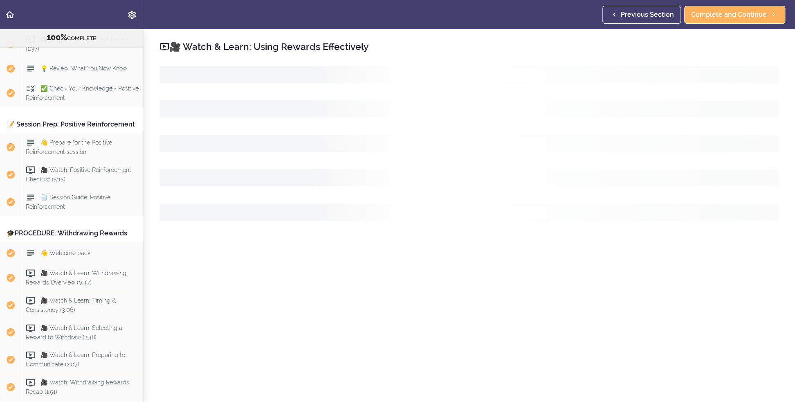
scroll to position [3142, 0]
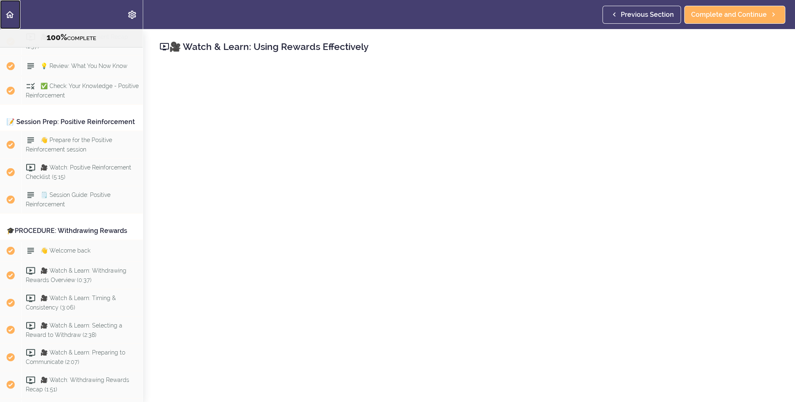
click at [7, 13] on use "Back to course curriculum" at bounding box center [10, 14] width 8 height 7
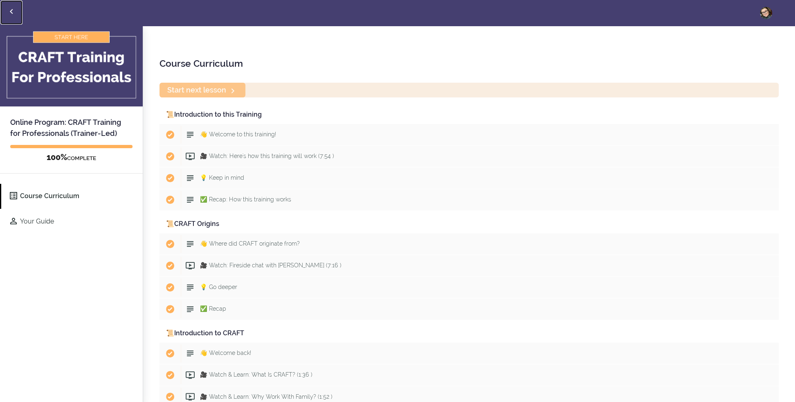
click at [19, 13] on link "Back to courses" at bounding box center [11, 12] width 22 height 24
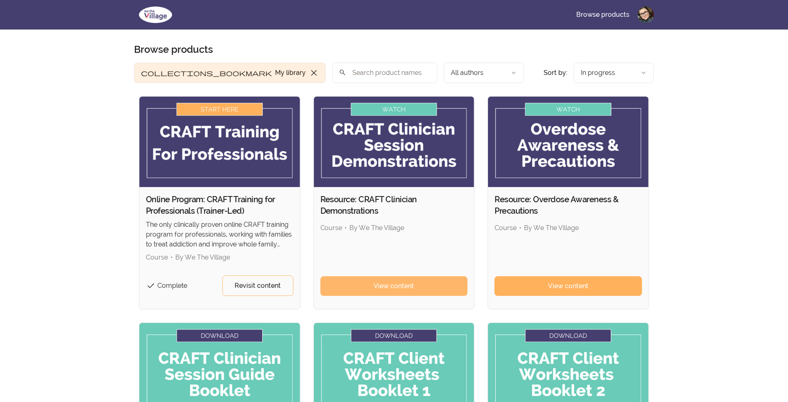
click at [414, 288] on span "View content" at bounding box center [394, 286] width 40 height 10
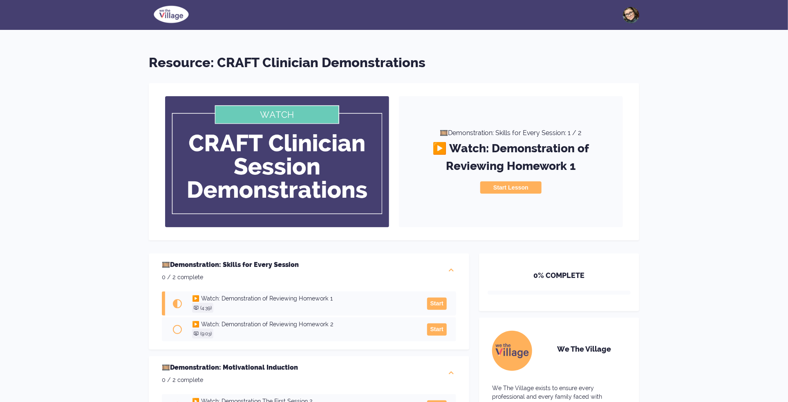
click at [170, 13] on img at bounding box center [171, 14] width 45 height 20
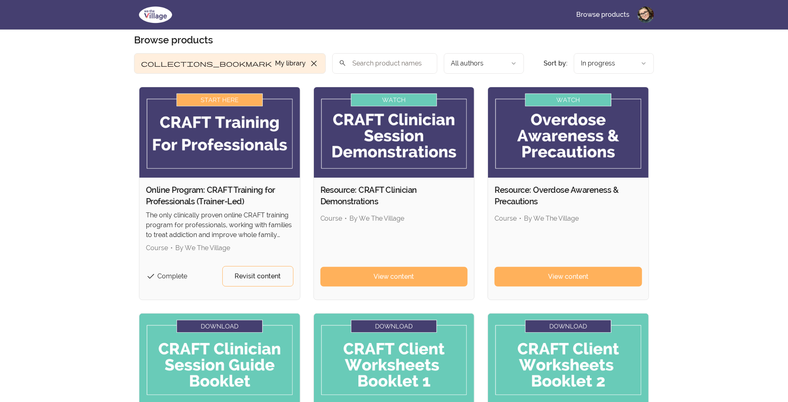
scroll to position [164, 0]
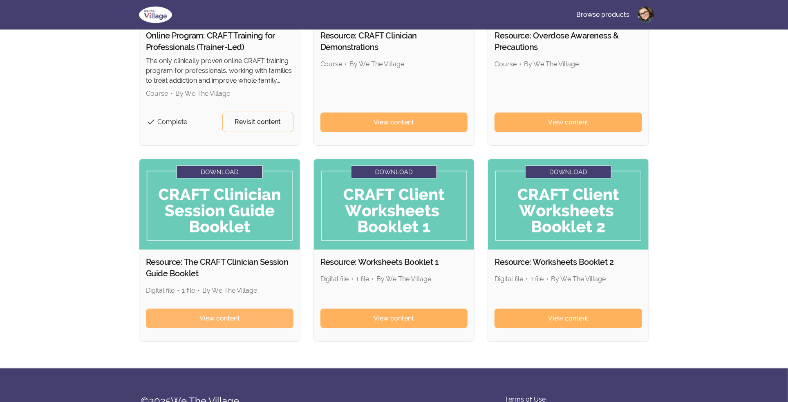
click at [220, 314] on span "View content" at bounding box center [220, 318] width 40 height 10
